Goal: Transaction & Acquisition: Complete application form

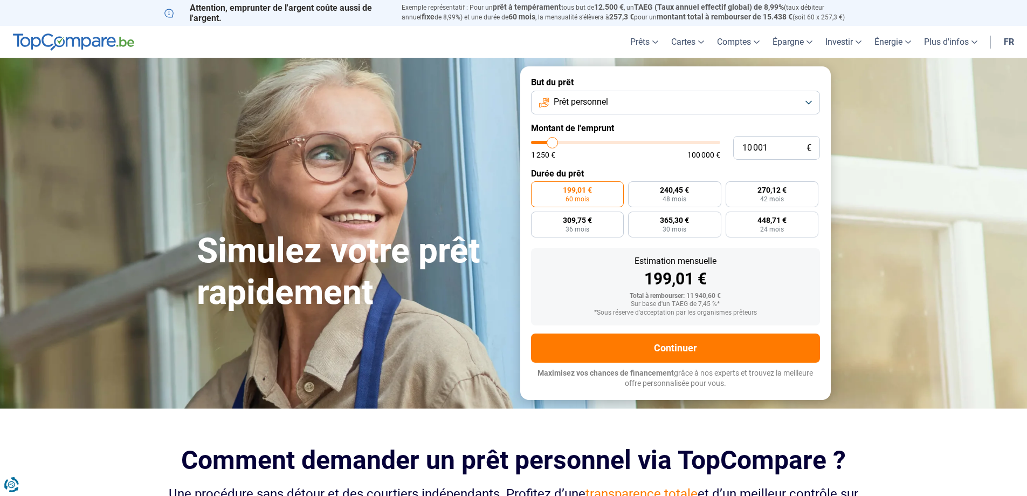
click at [819, 104] on button "Prêt personnel" at bounding box center [675, 103] width 289 height 24
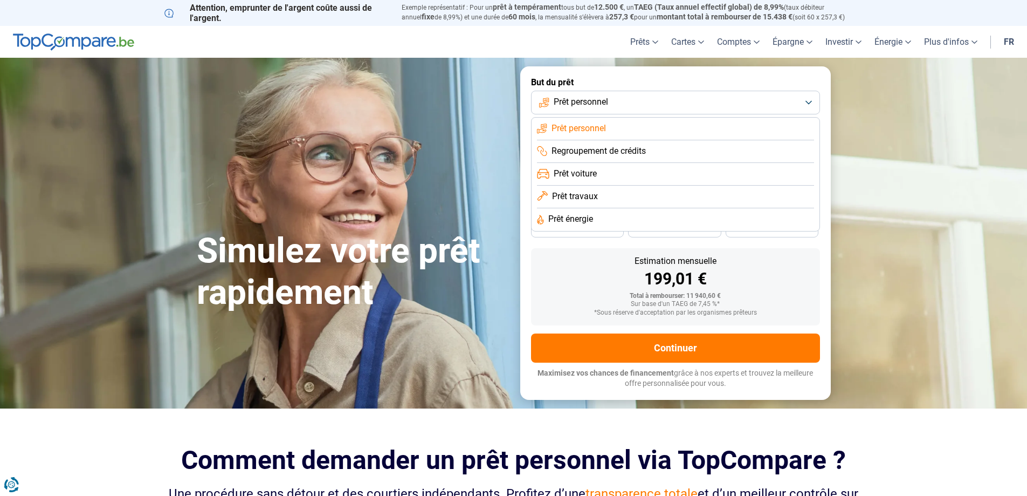
click at [819, 104] on button "Prêt personnel" at bounding box center [675, 103] width 289 height 24
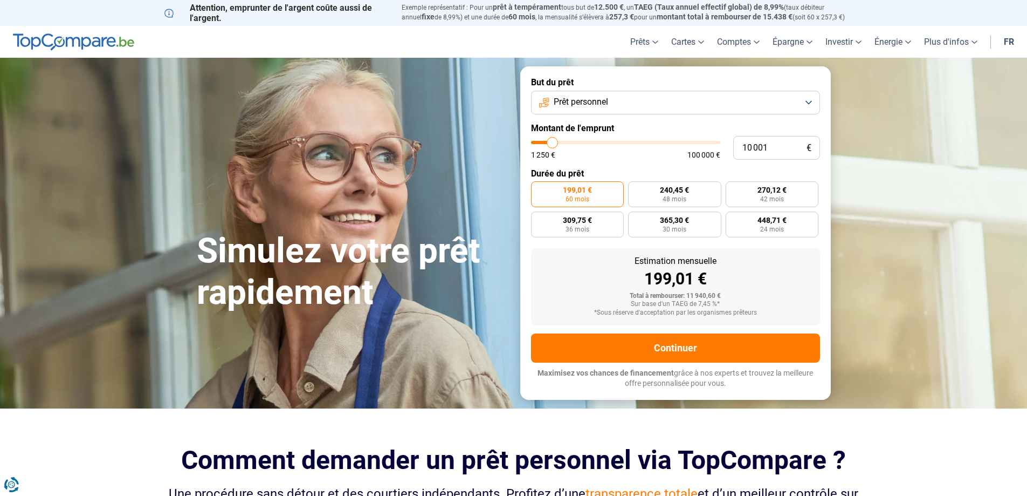
click at [819, 104] on button "Prêt personnel" at bounding box center [675, 103] width 289 height 24
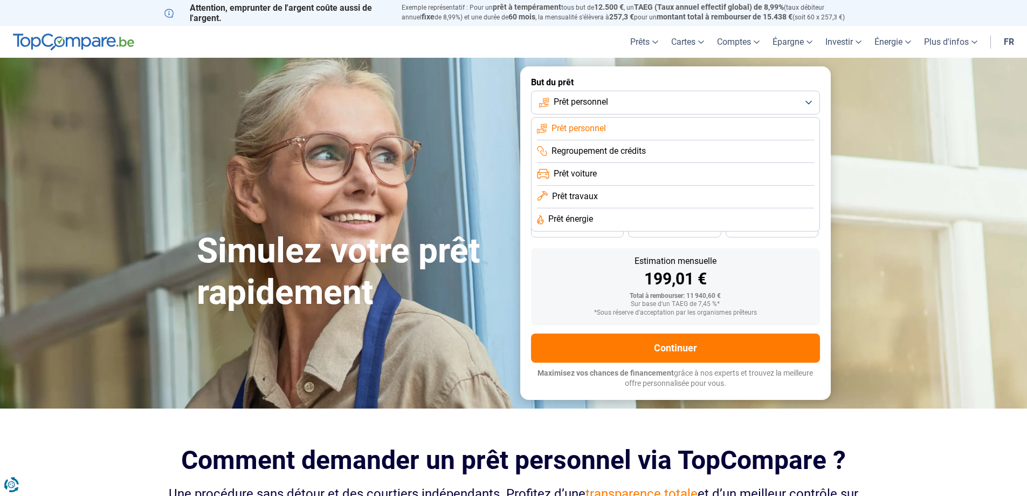
click at [585, 194] on span "Prêt travaux" at bounding box center [575, 196] width 46 height 12
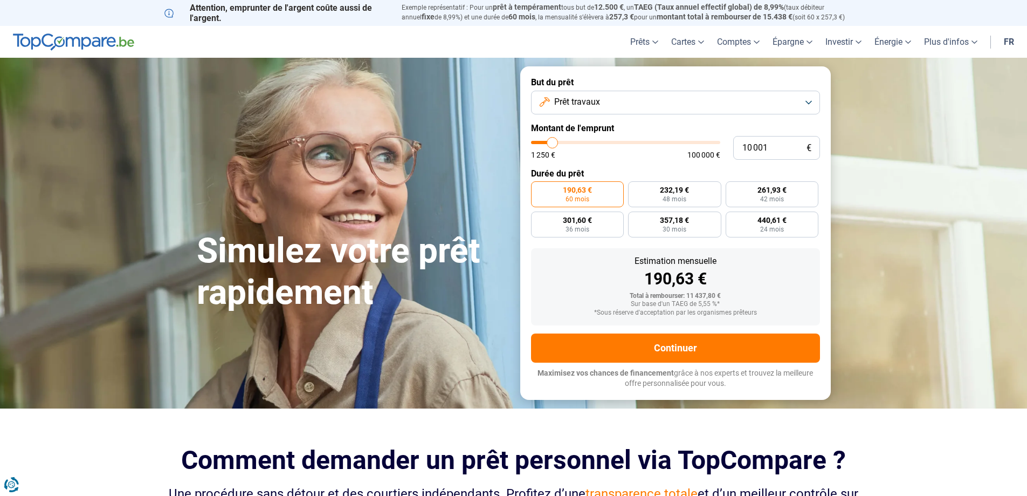
type input "55 750"
type input "55750"
type input "55 500"
type input "55500"
click at [634, 143] on input "range" at bounding box center [625, 142] width 189 height 3
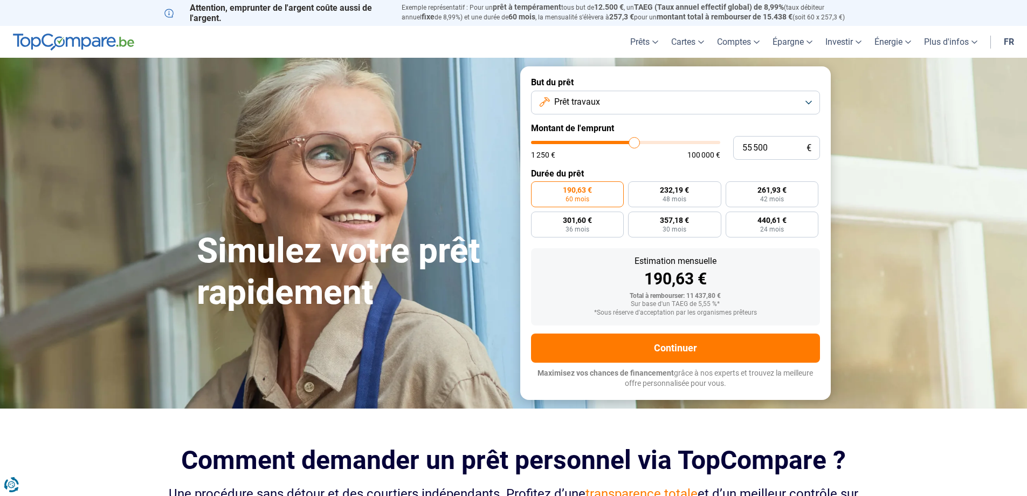
radio input "false"
type input "48 250"
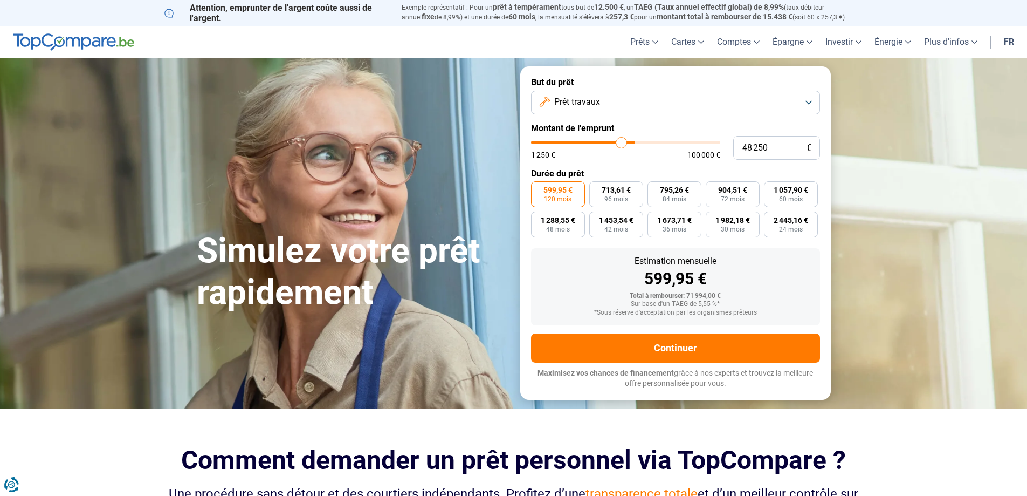
type input "48250"
click at [621, 143] on input "range" at bounding box center [625, 142] width 189 height 3
type input "40 750"
type input "40750"
click at [608, 141] on input "range" at bounding box center [625, 142] width 189 height 3
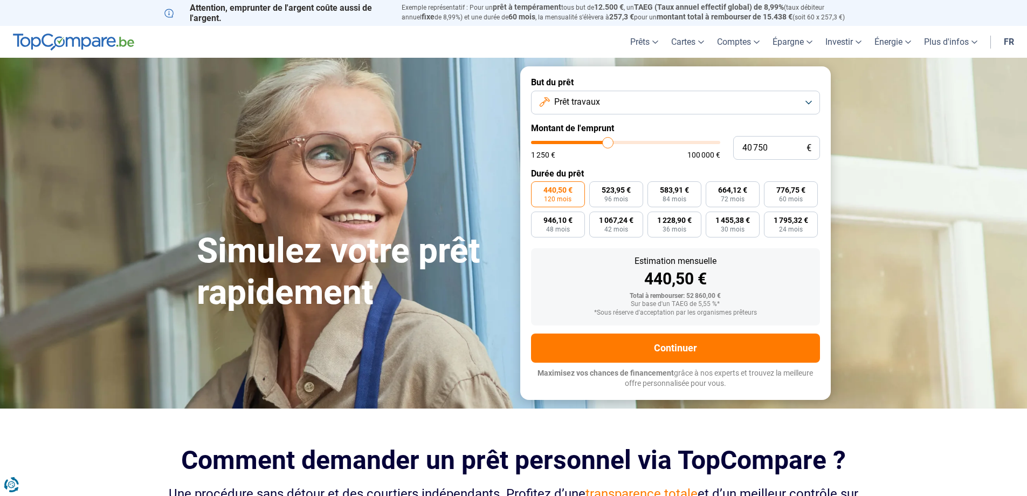
type input "33 500"
type input "33500"
type input "33 750"
type input "33750"
click at [595, 143] on input "range" at bounding box center [625, 142] width 189 height 3
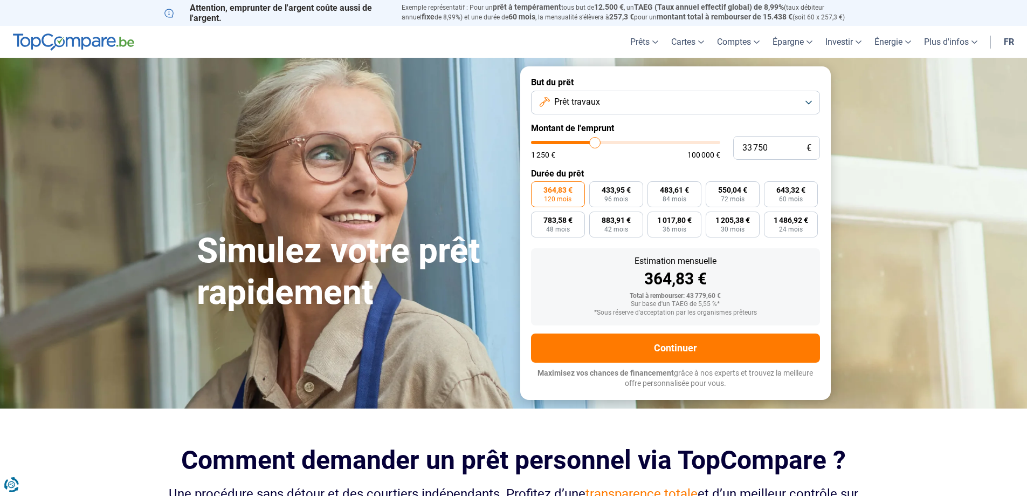
type input "29 250"
type input "29250"
click at [587, 141] on input "range" at bounding box center [625, 142] width 189 height 3
click at [785, 145] on input "29 250" at bounding box center [776, 148] width 87 height 24
type input "2 925"
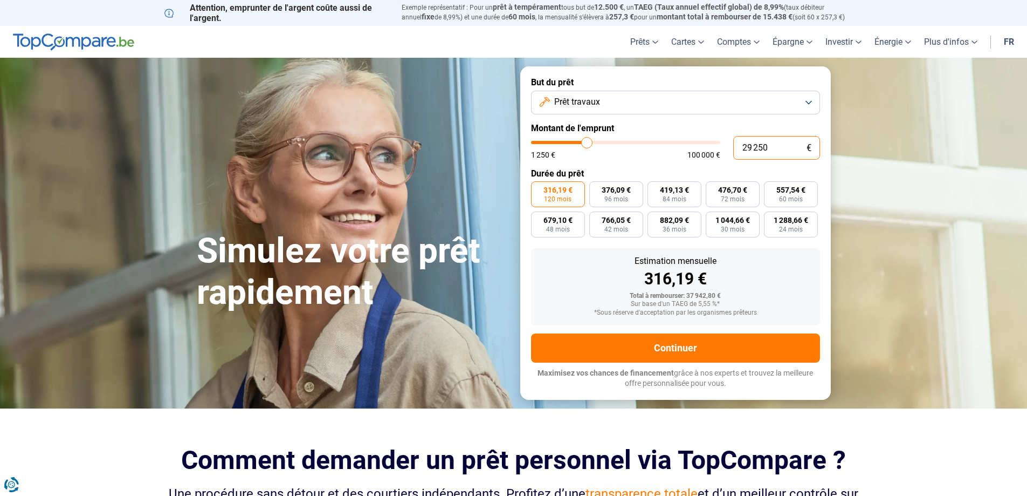
type input "3000"
type input "292"
type input "1250"
type input "29"
type input "1250"
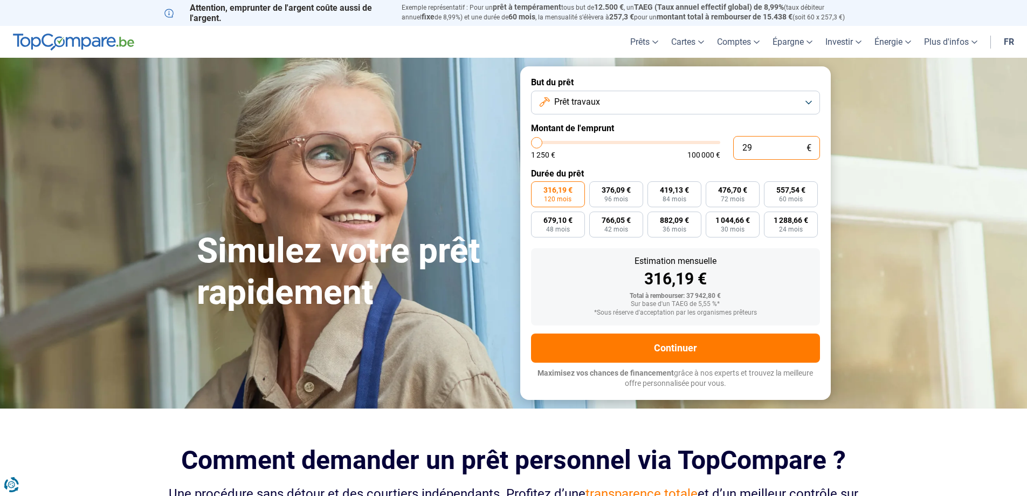
type input "2"
type input "1250"
type input "0"
type input "1250"
type input "3"
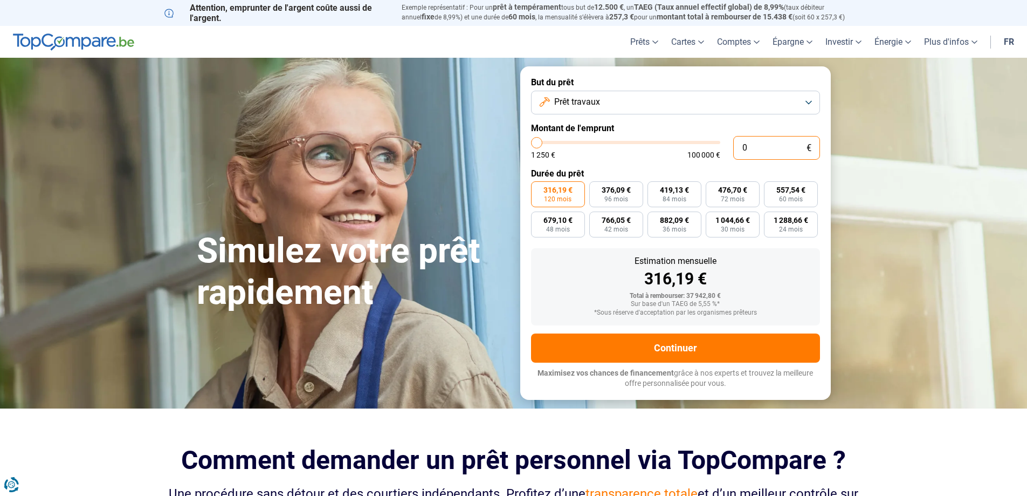
type input "1250"
type input "30"
type input "1250"
type input "300"
type input "1250"
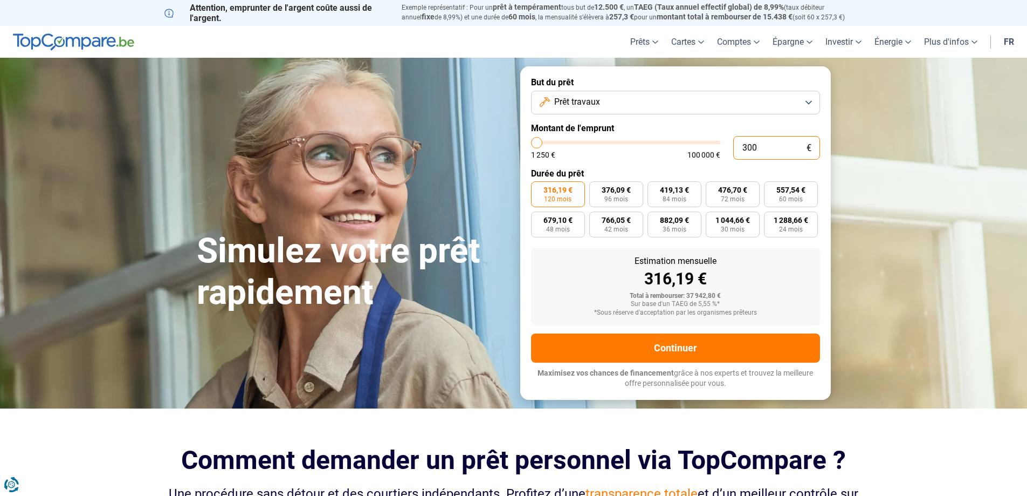
type input "3 000"
type input "3000"
type input "30 000"
type input "30000"
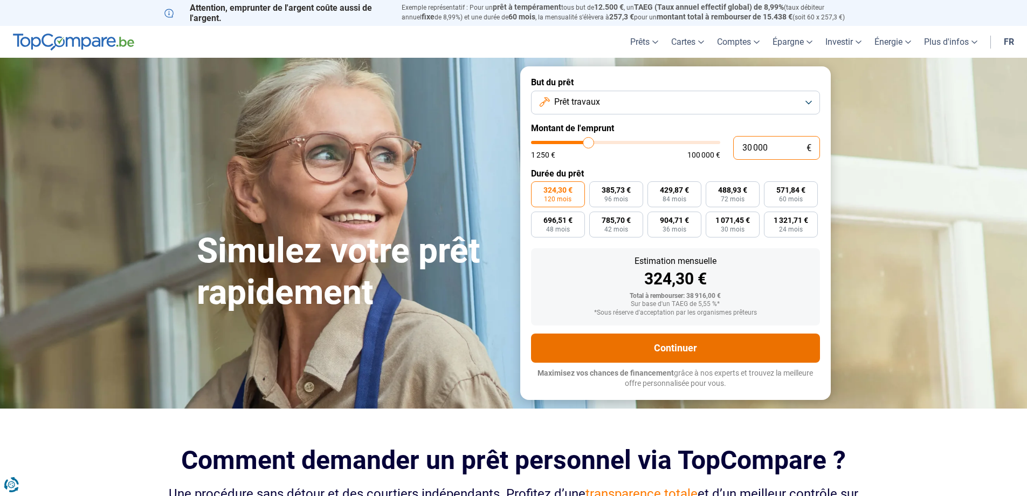
type input "30 000"
click at [665, 346] on button "Continuer" at bounding box center [675, 347] width 289 height 29
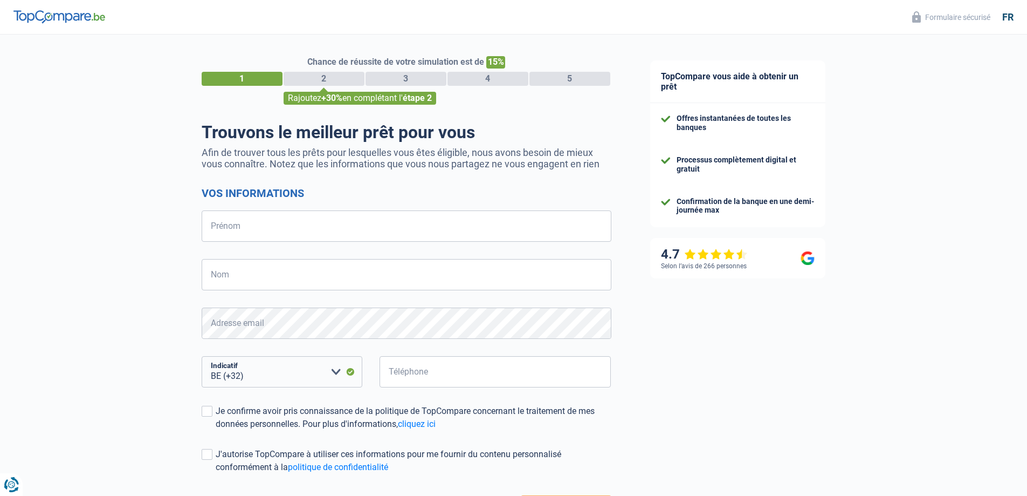
select select "32"
